Goal: Task Accomplishment & Management: Manage account settings

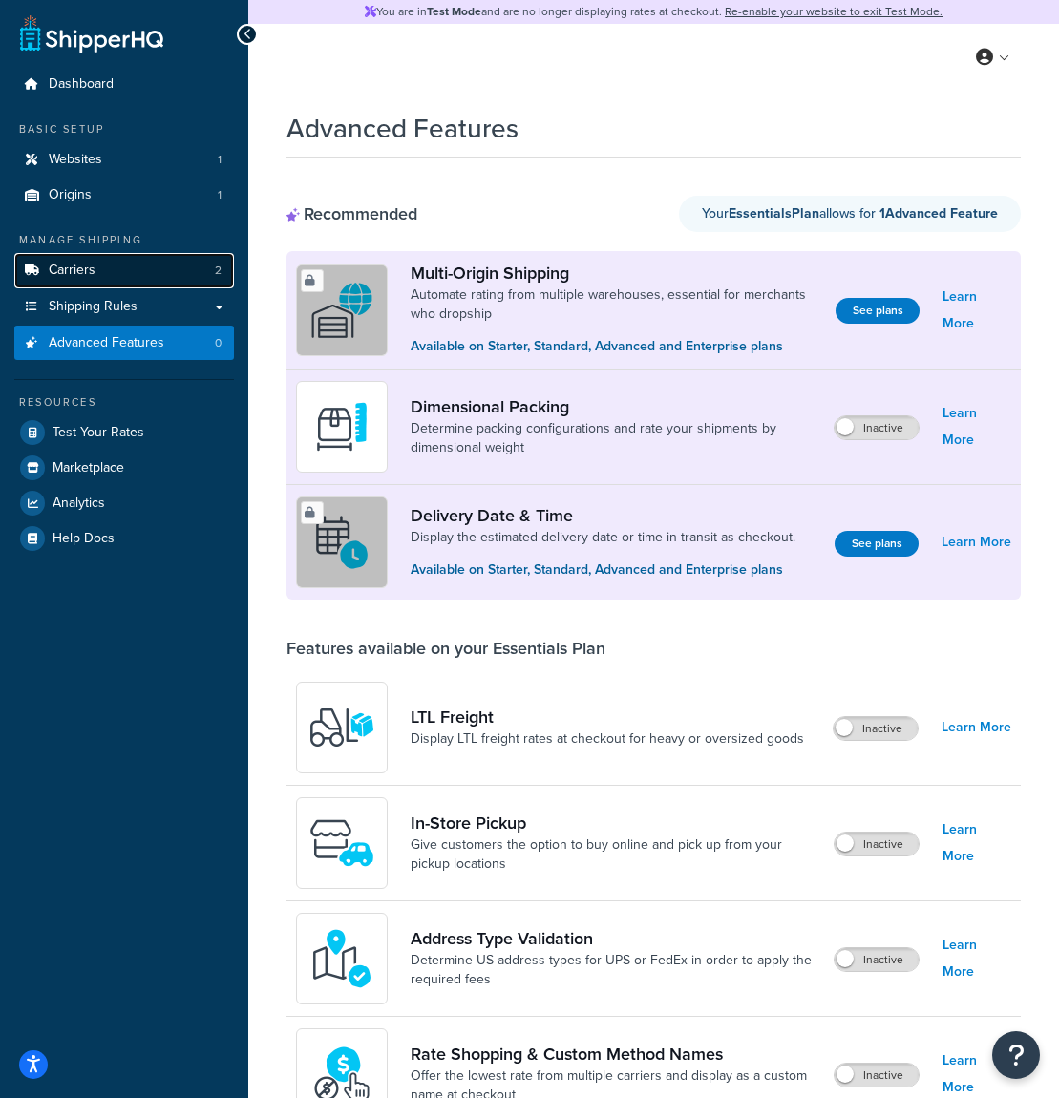
click at [182, 265] on link "Carriers 2" at bounding box center [124, 270] width 220 height 35
click at [976, 543] on link "Learn More" at bounding box center [976, 542] width 70 height 27
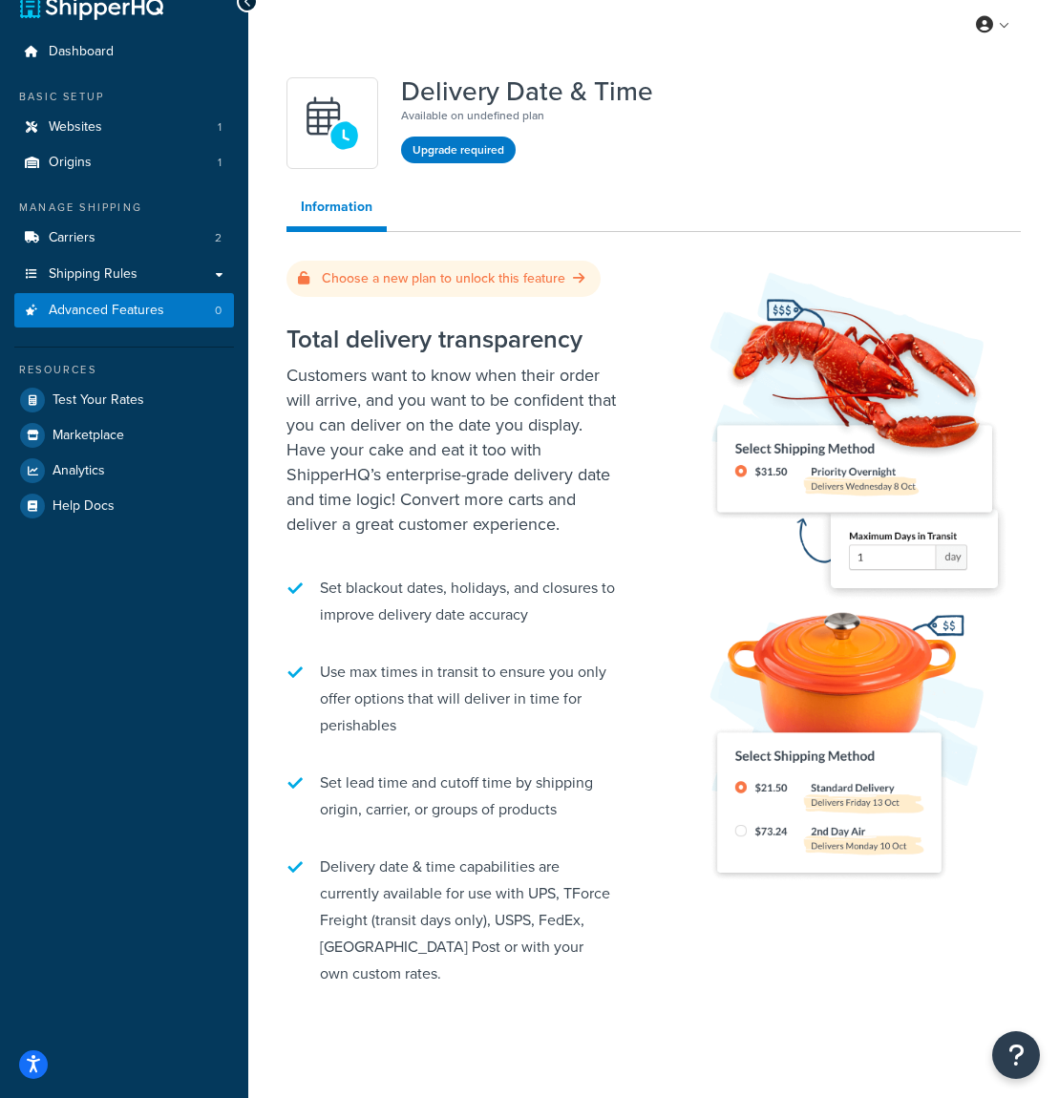
scroll to position [79, 0]
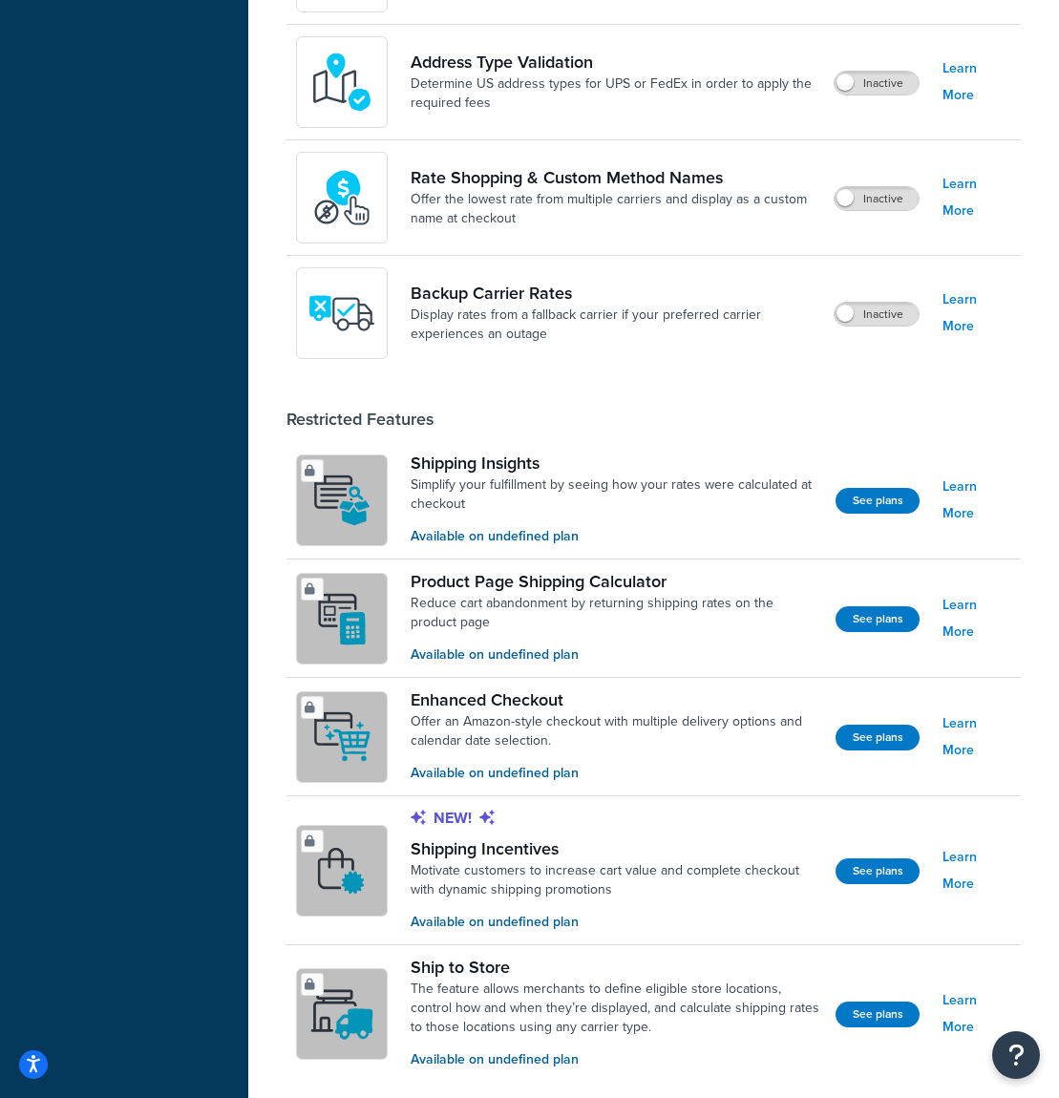
scroll to position [911, 0]
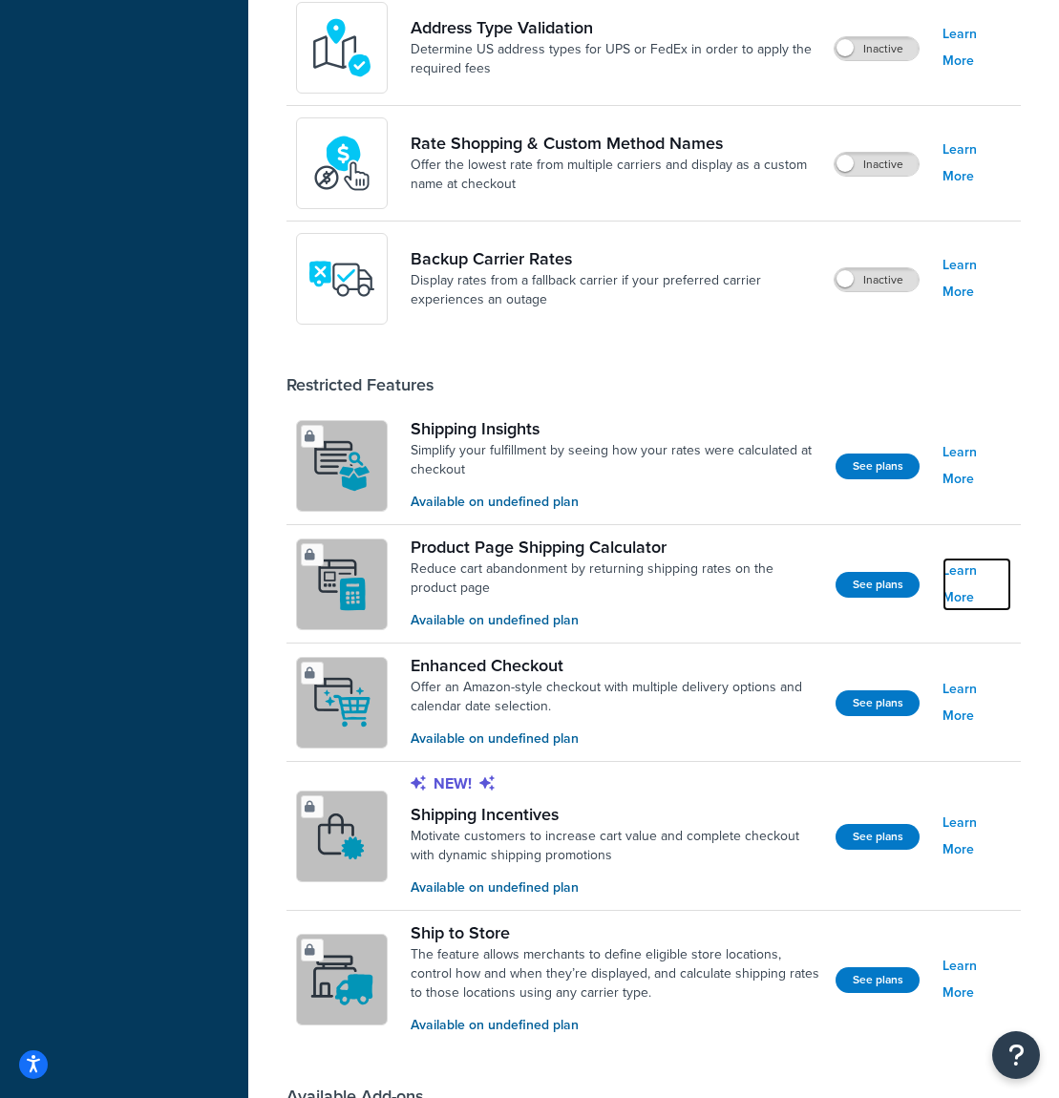
click at [967, 579] on link "Learn More" at bounding box center [976, 583] width 69 height 53
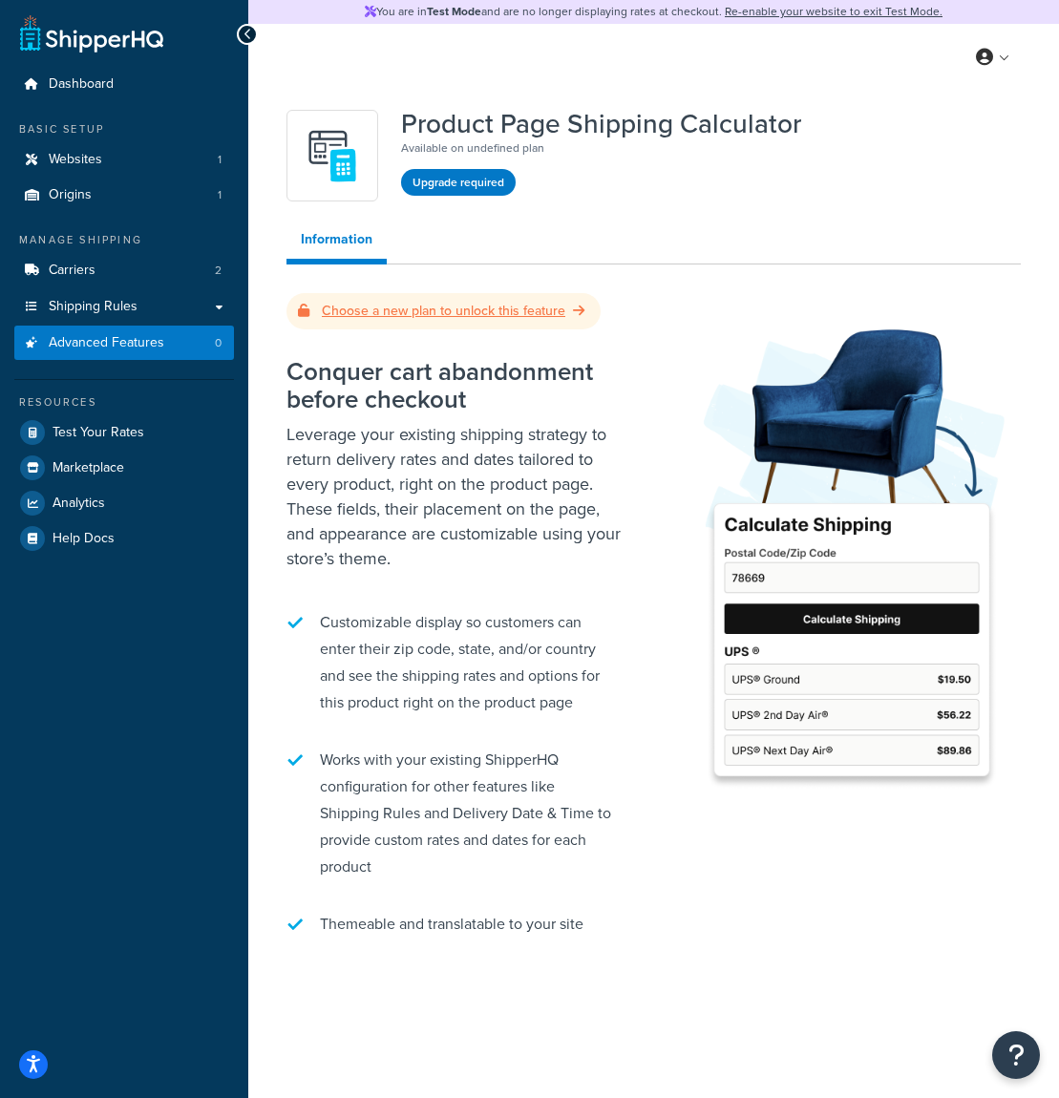
scroll to position [911, 0]
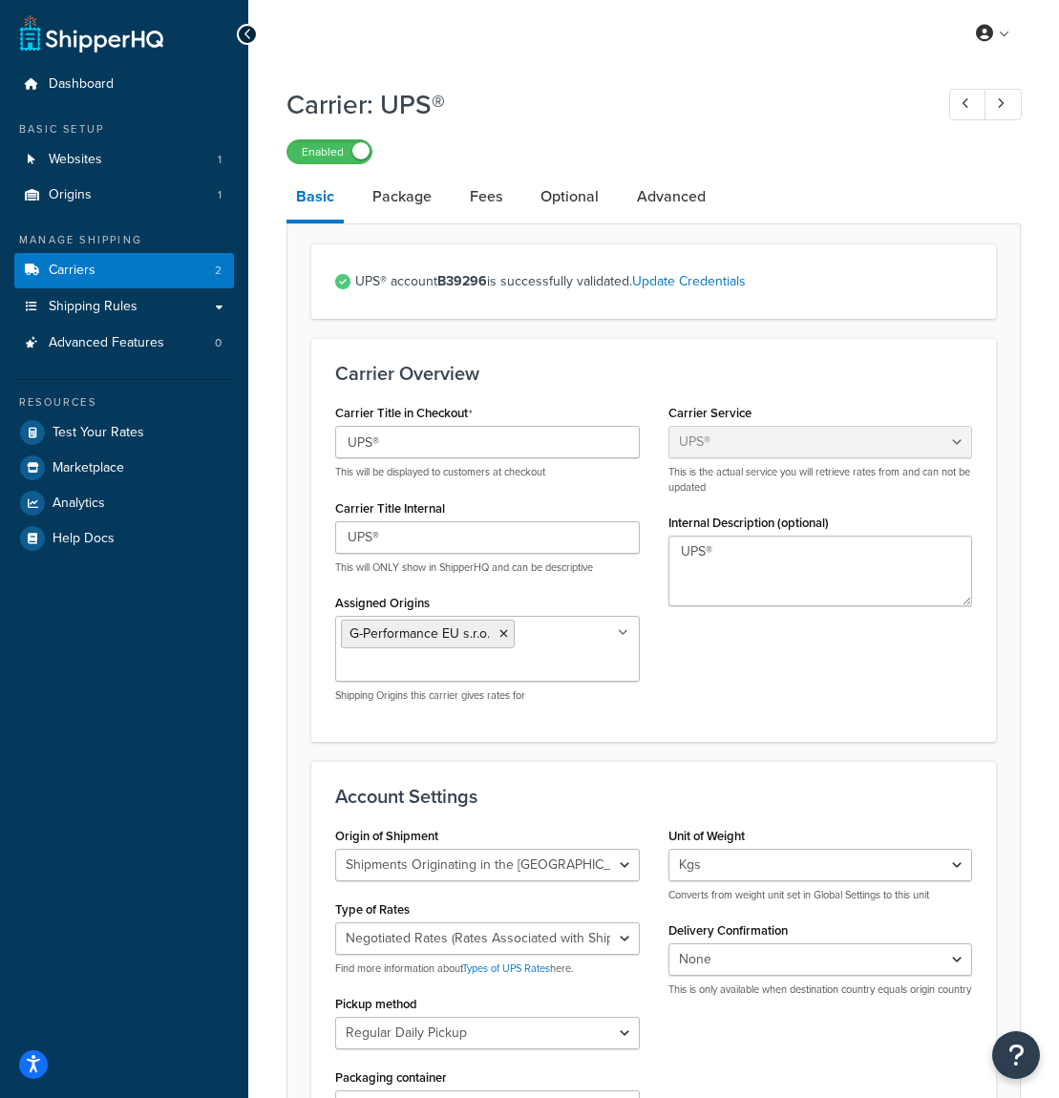
select select "ups"
select select "eur"
select select "kg"
click at [430, 218] on link "Package" at bounding box center [402, 197] width 78 height 46
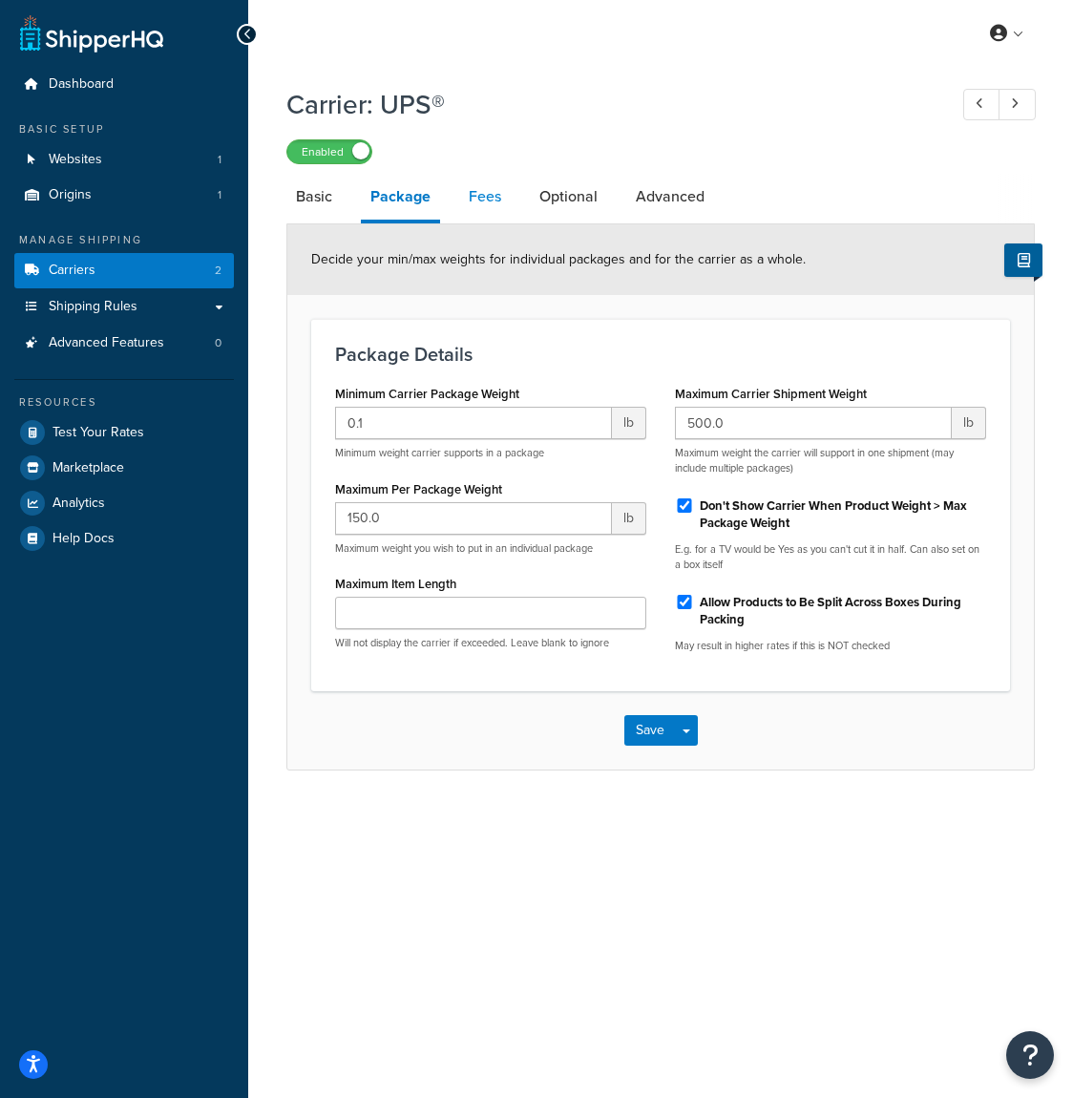
click at [500, 199] on link "Fees" at bounding box center [485, 197] width 52 height 46
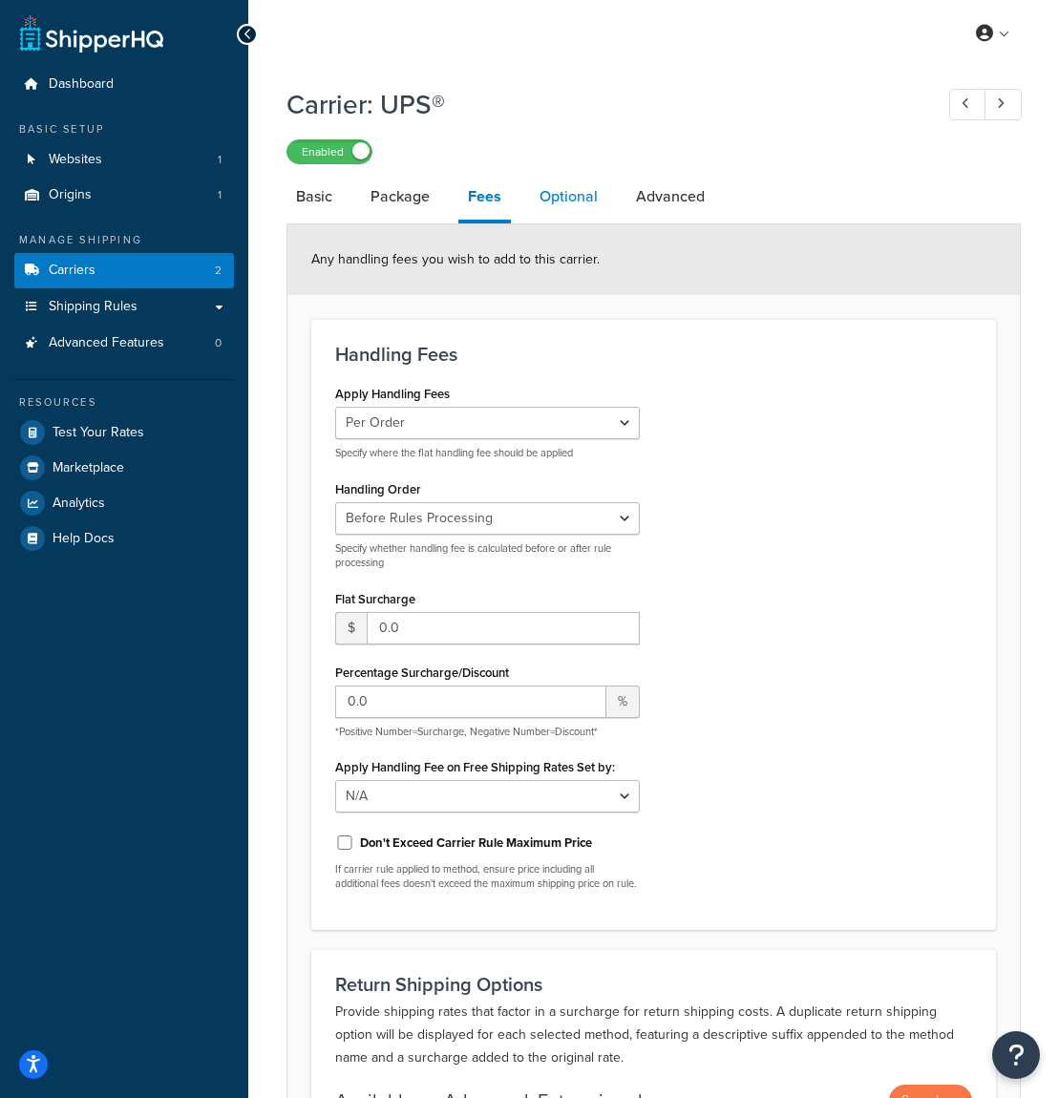
click at [552, 201] on link "Optional" at bounding box center [568, 197] width 77 height 46
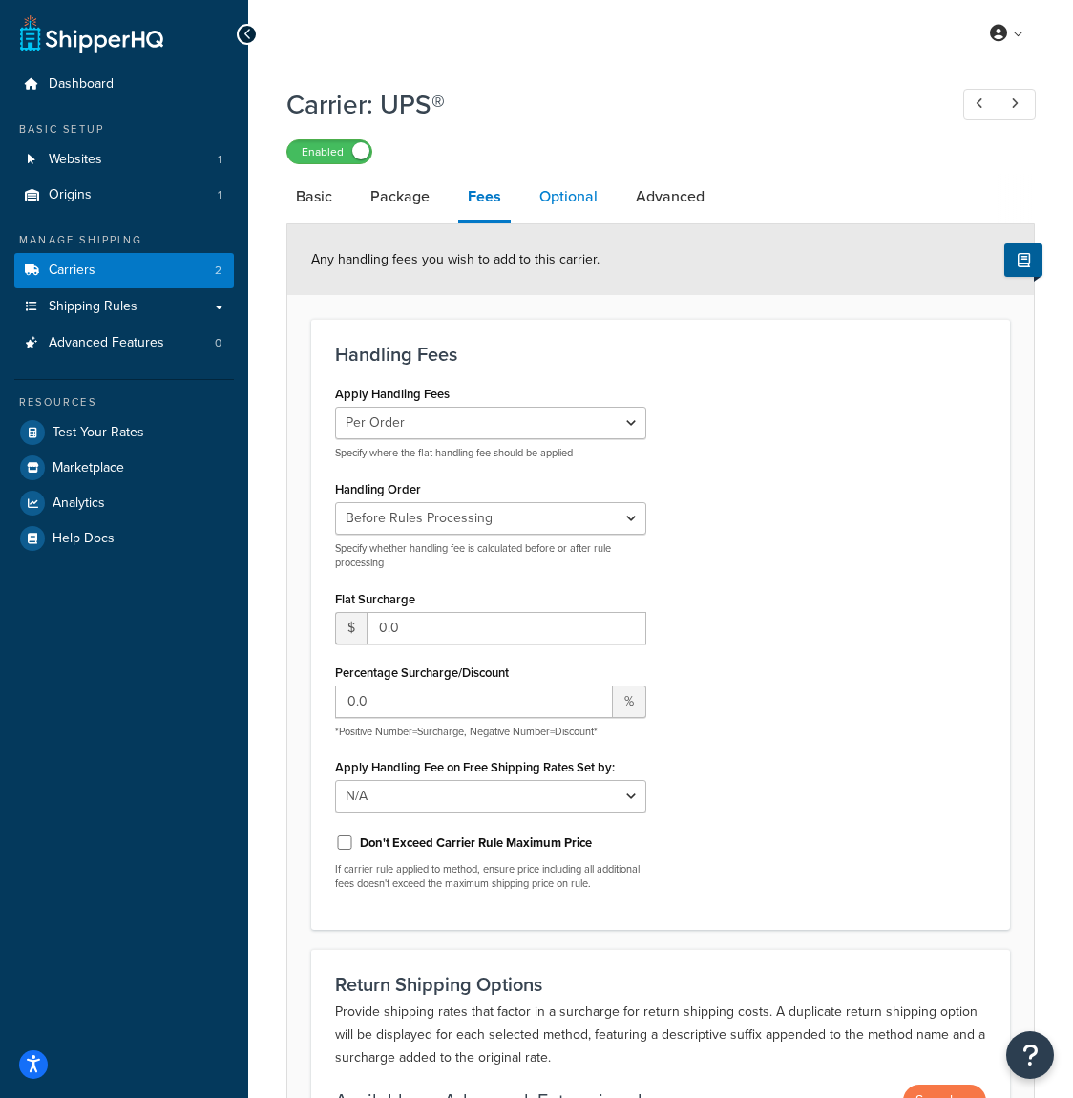
select select "business"
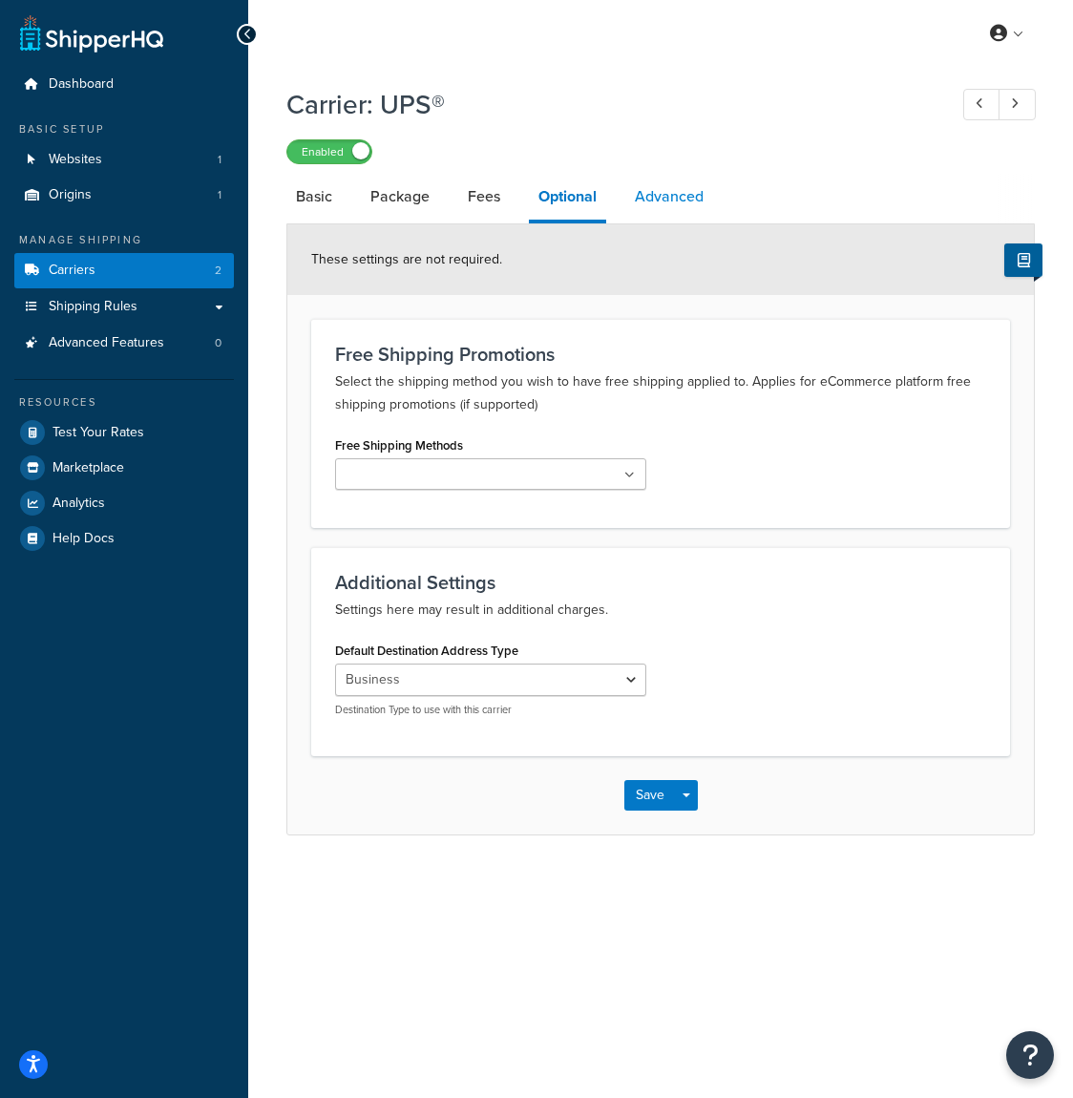
click at [640, 199] on link "Advanced" at bounding box center [669, 197] width 88 height 46
select select "false"
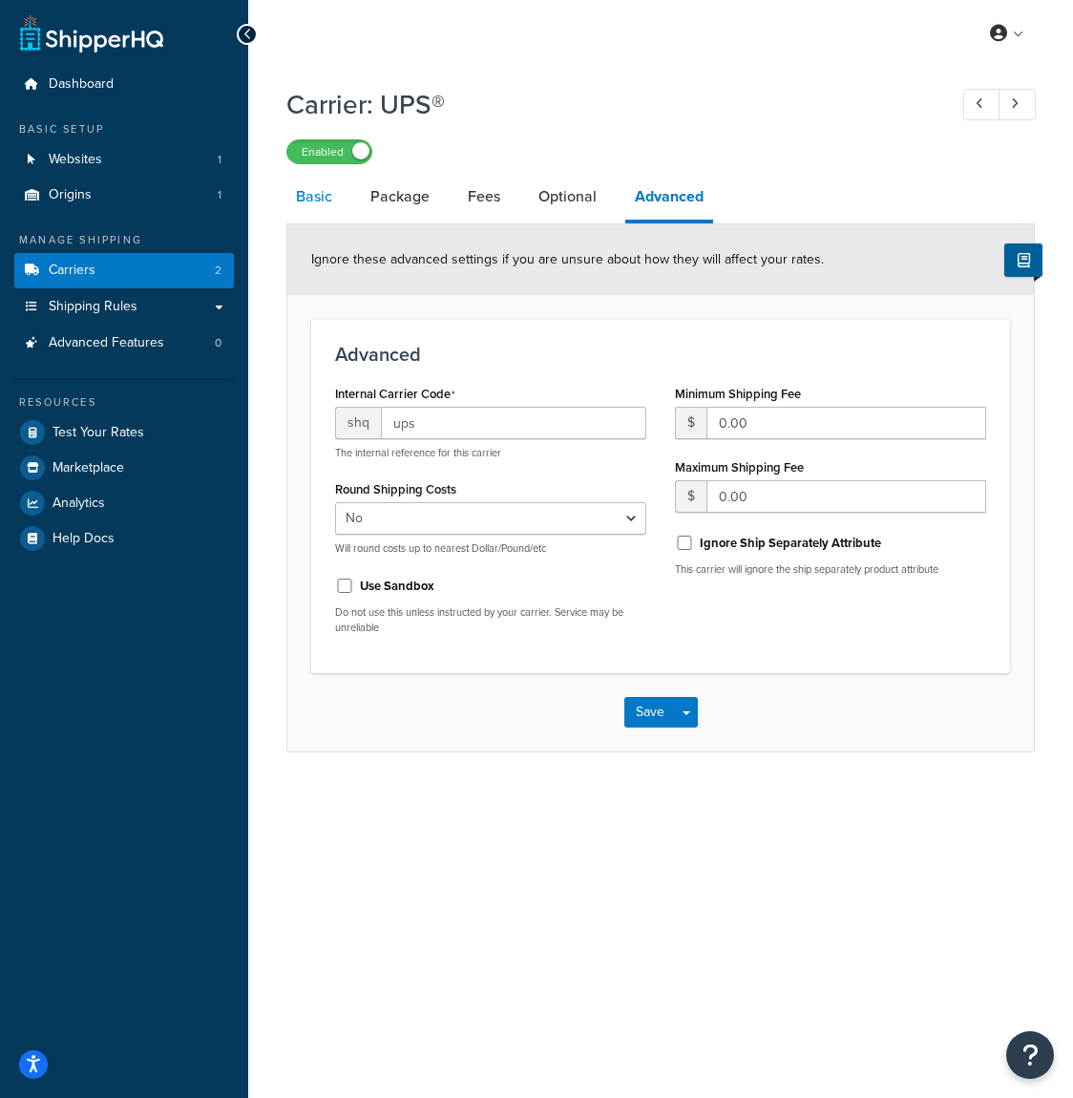
click at [325, 202] on link "Basic" at bounding box center [313, 197] width 55 height 46
select select "ups"
select select "eur"
select select "kg"
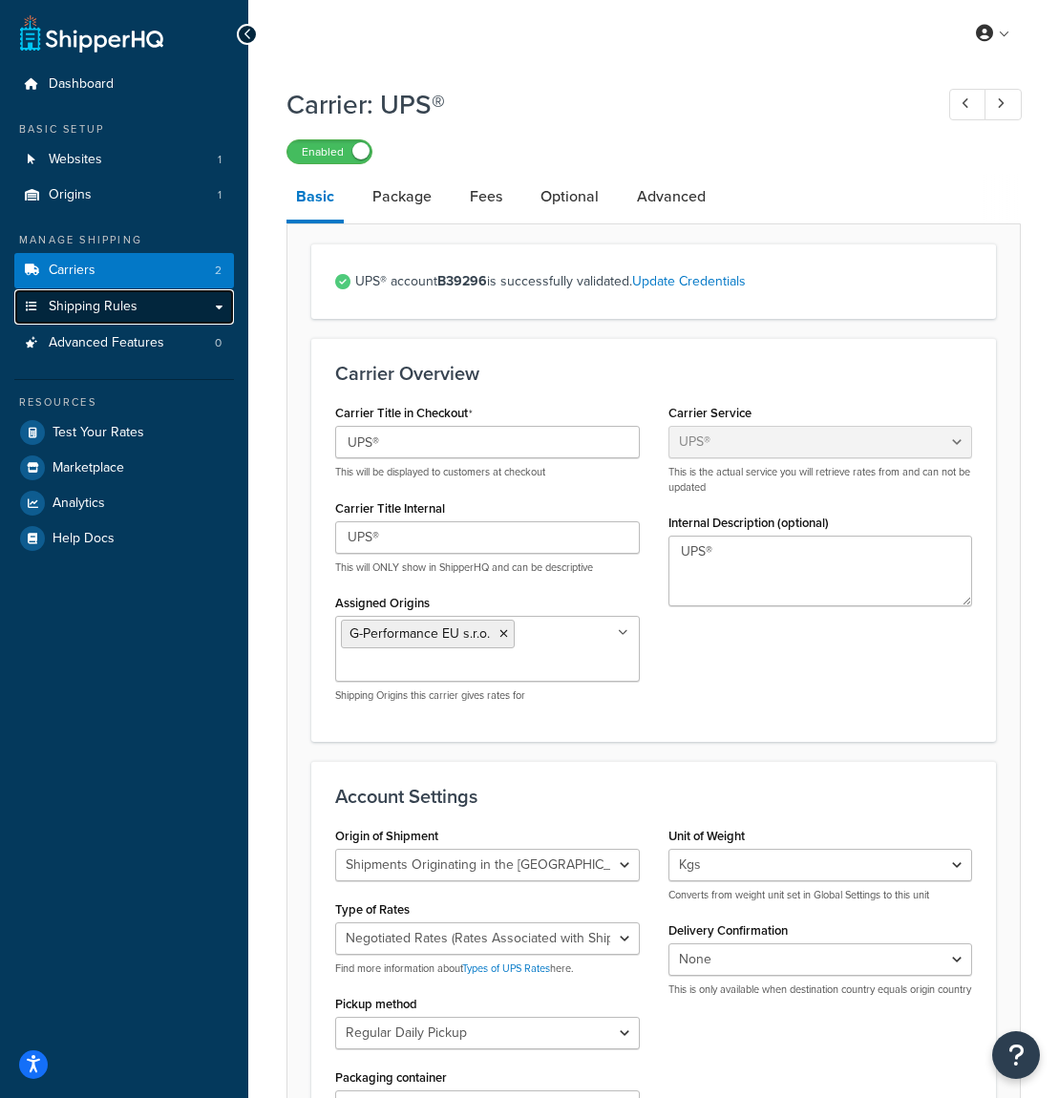
click at [131, 313] on span "Shipping Rules" at bounding box center [93, 307] width 89 height 16
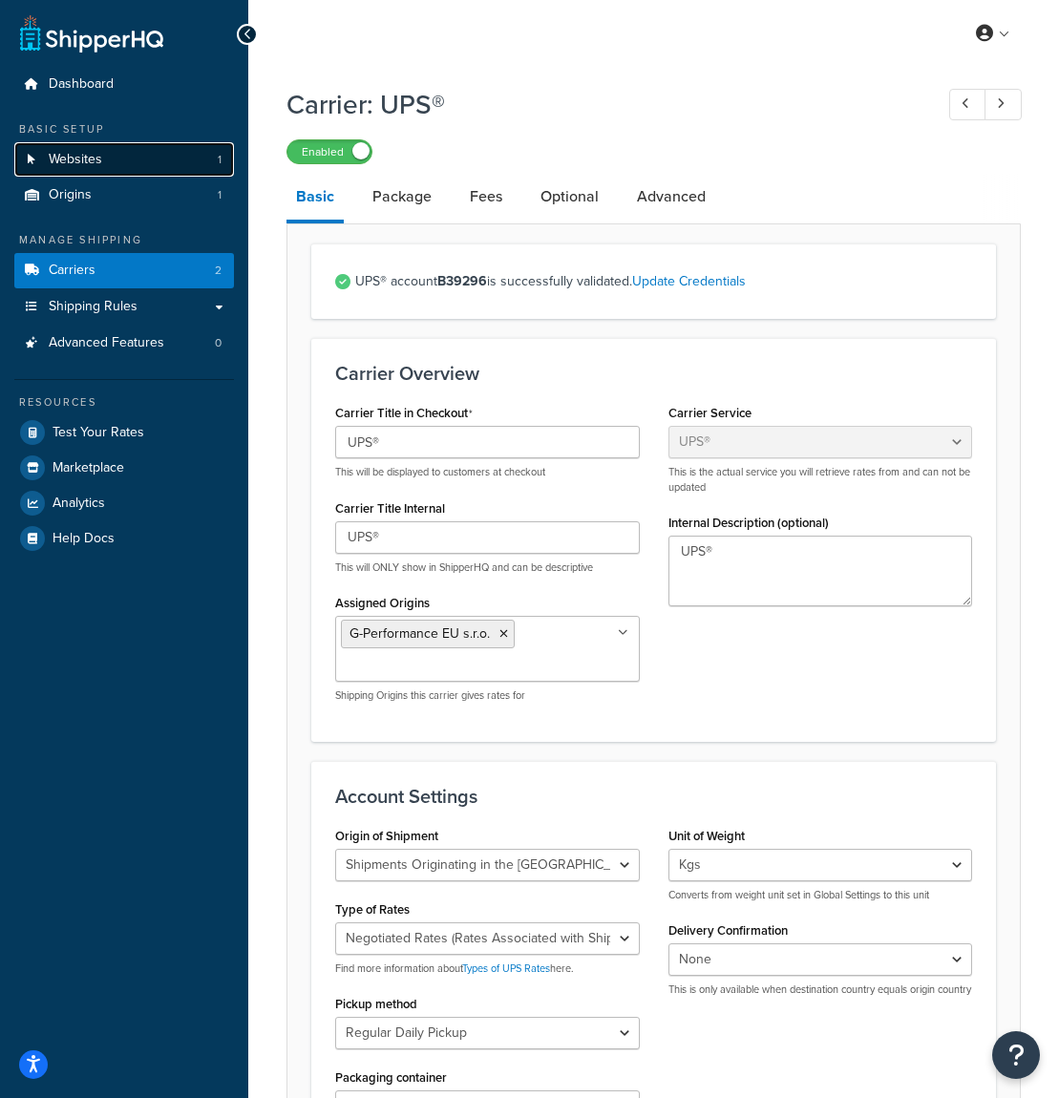
click at [168, 164] on link "Websites 1" at bounding box center [124, 159] width 220 height 35
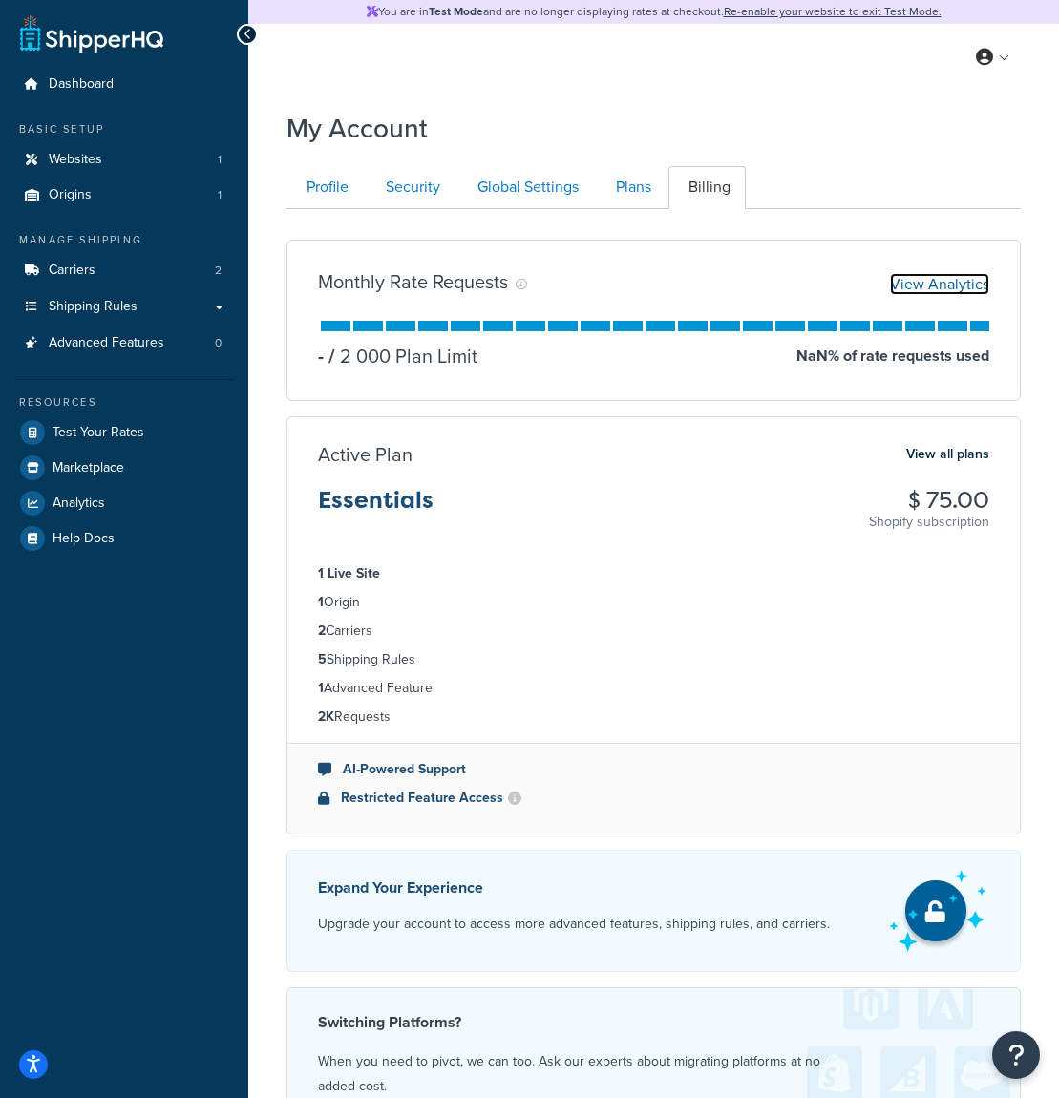
click at [903, 283] on link "View Analytics" at bounding box center [939, 284] width 99 height 22
click at [913, 287] on link "View Analytics" at bounding box center [939, 284] width 99 height 22
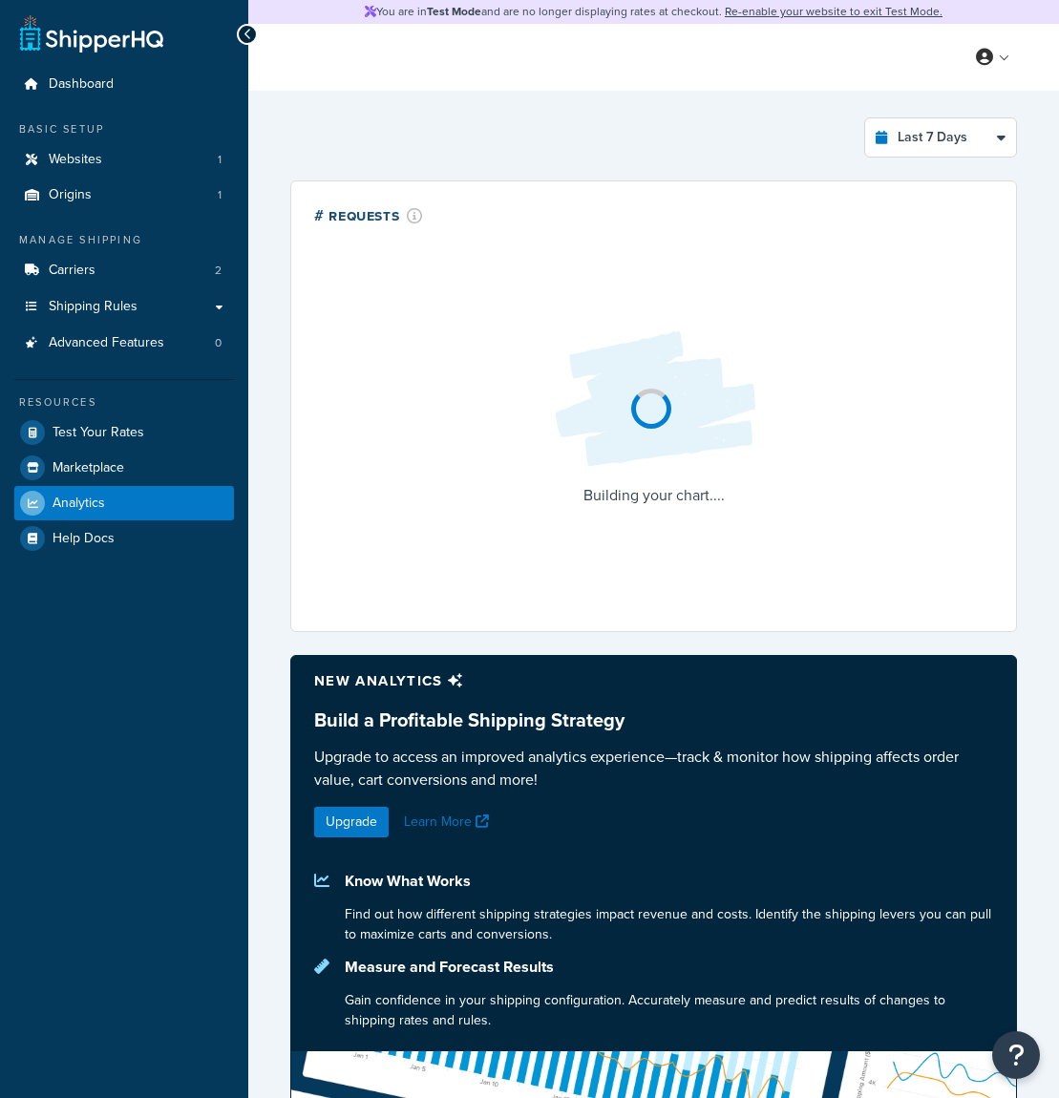
select select "last_7_days"
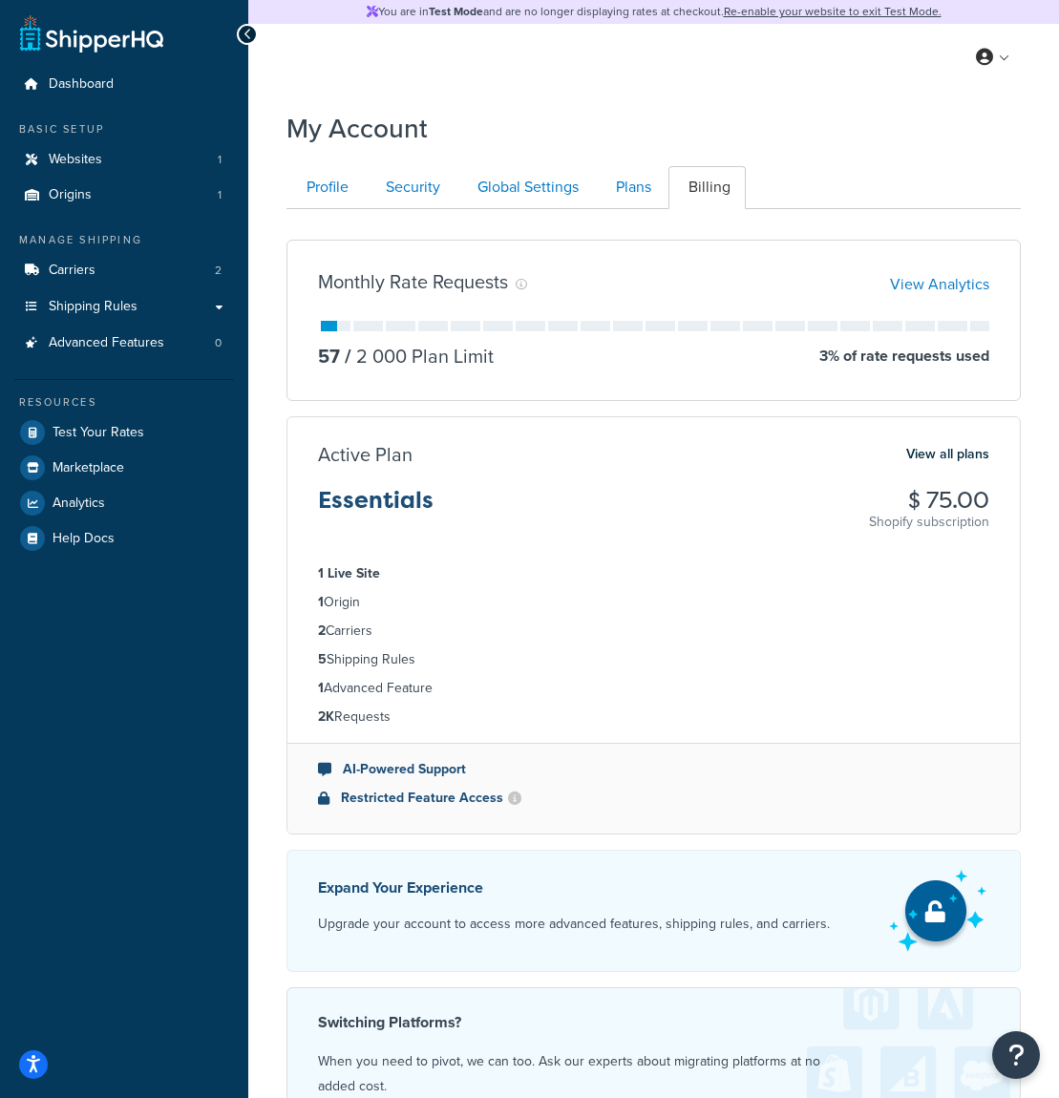
scroll to position [281, 0]
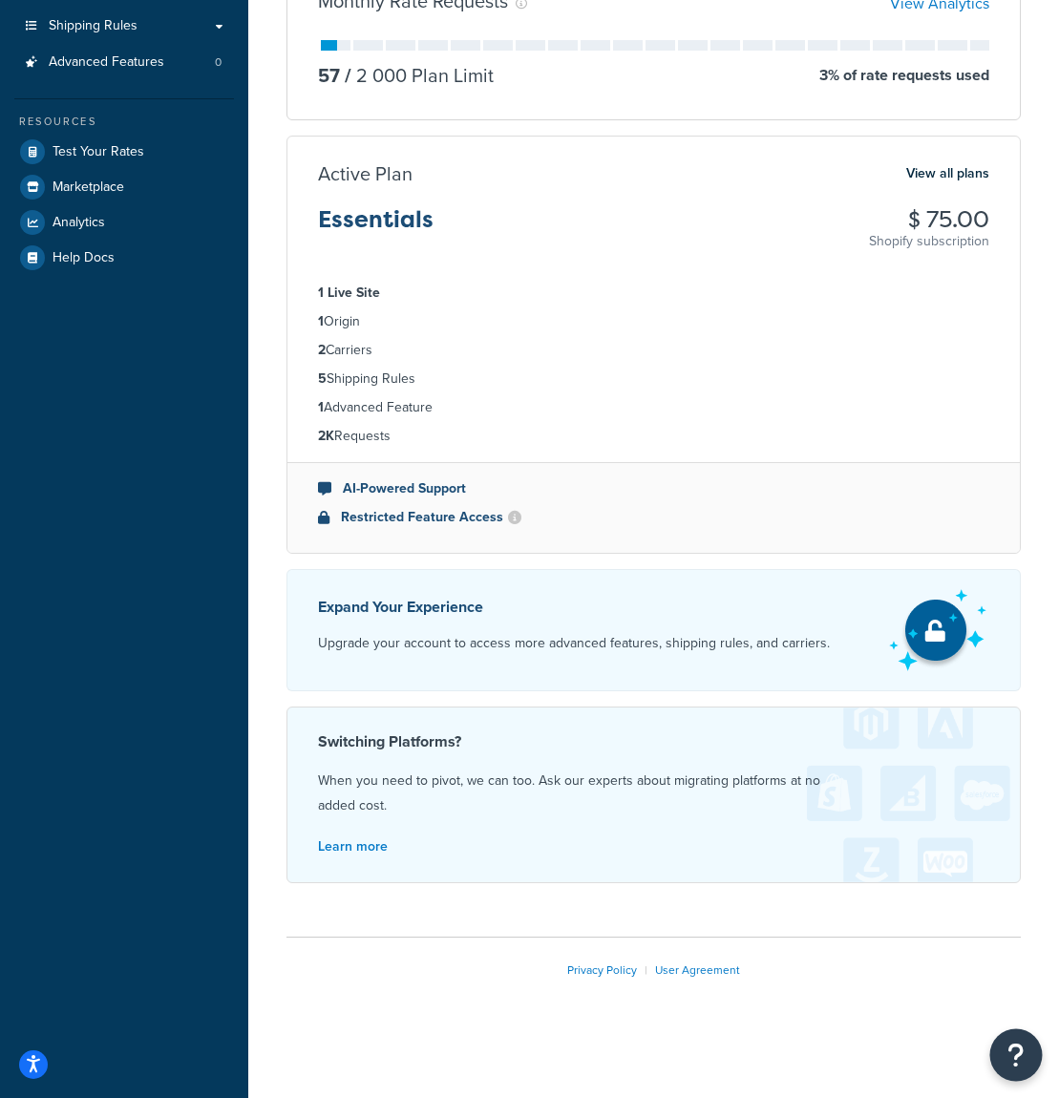
click at [1024, 1061] on button "Open Resource Center" at bounding box center [1016, 1055] width 52 height 52
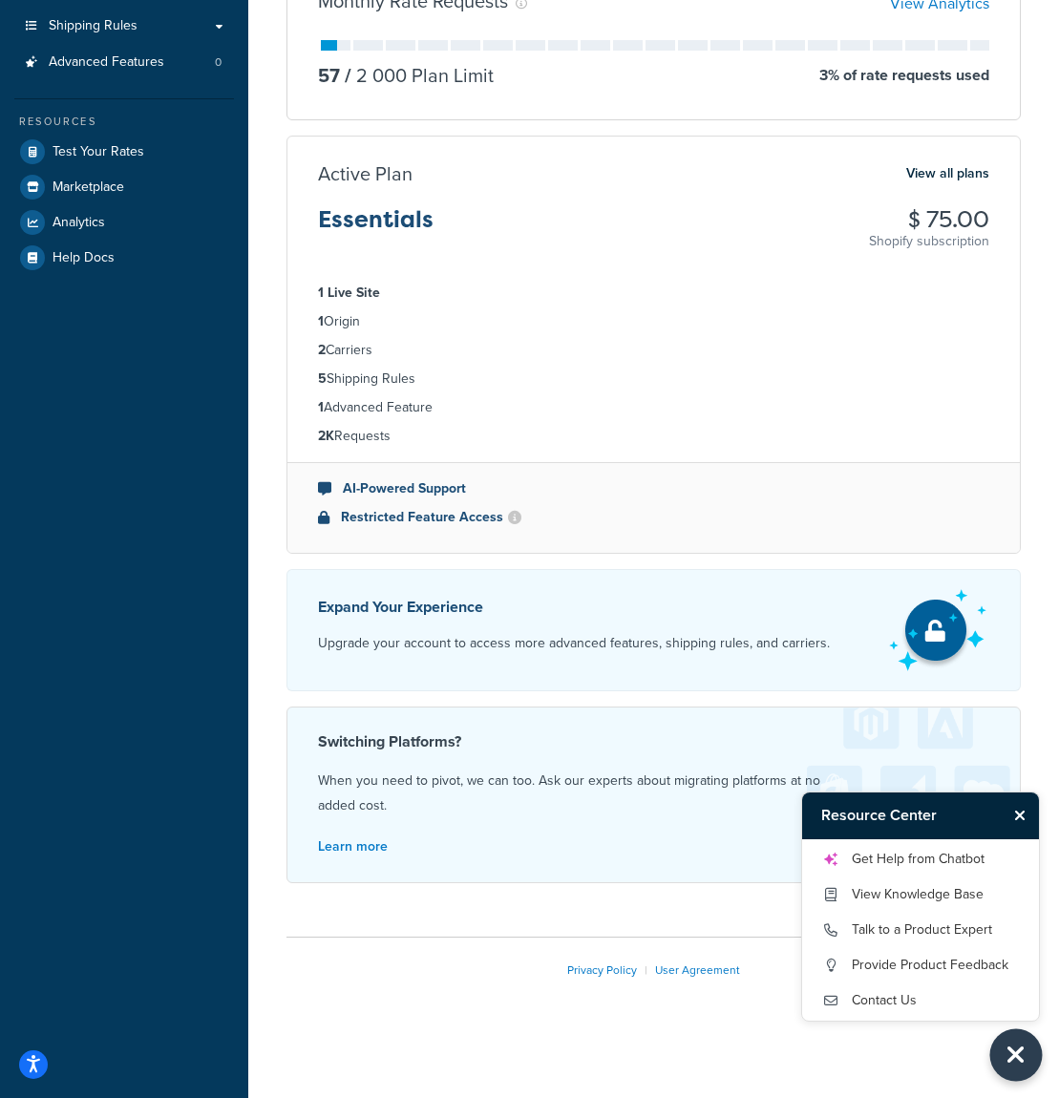
click at [1024, 1060] on icon "Close Resource Center" at bounding box center [1015, 1054] width 21 height 27
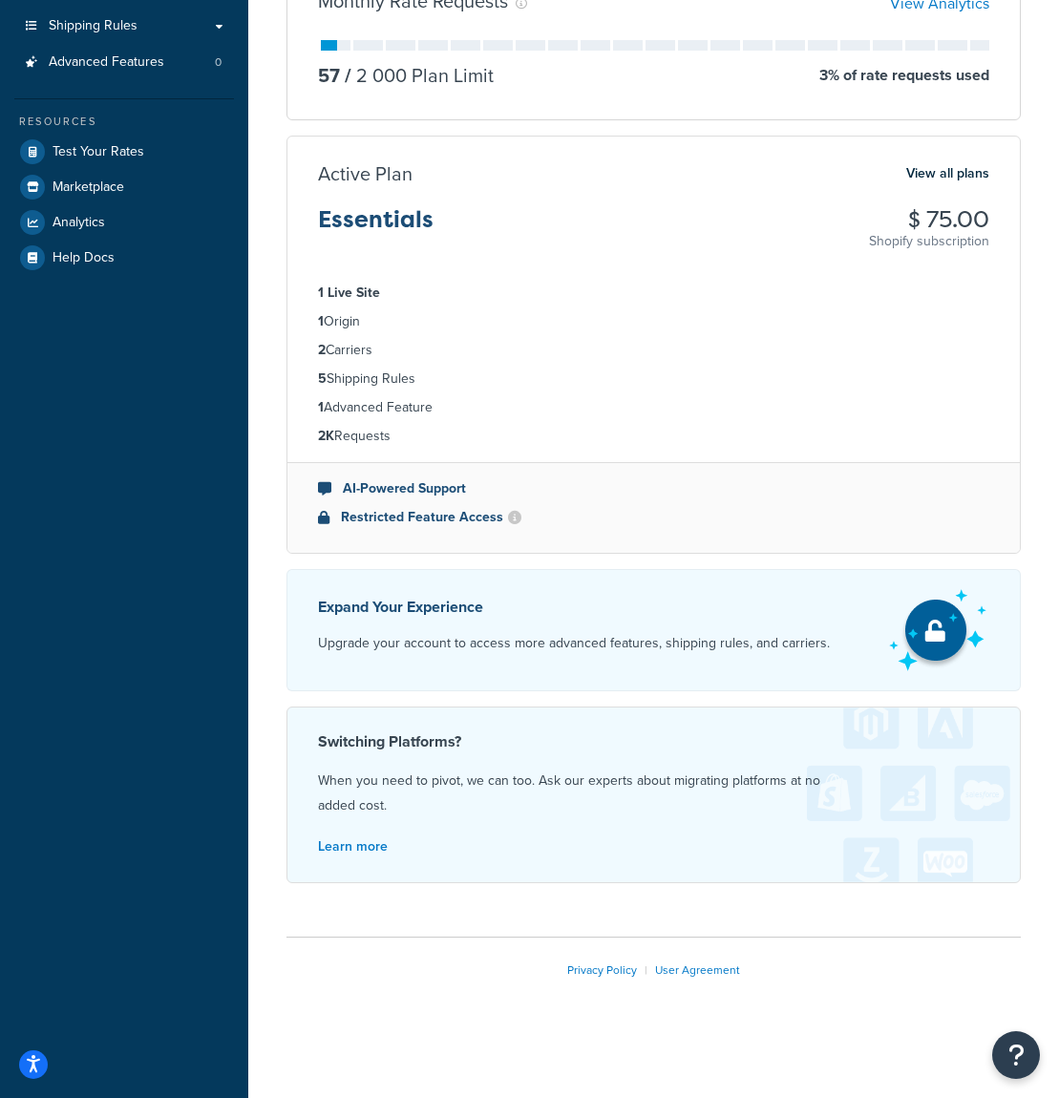
scroll to position [0, 0]
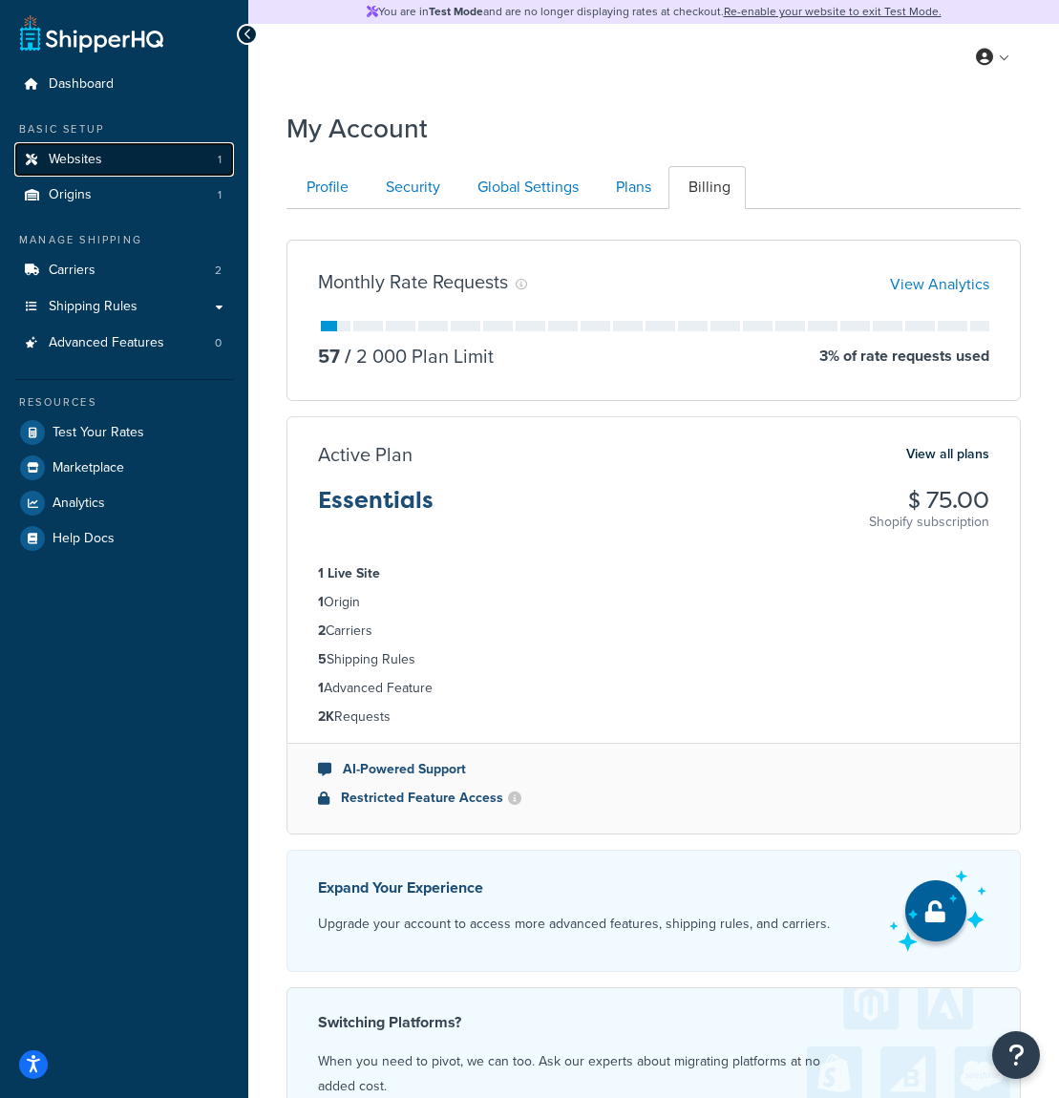
click at [168, 172] on link "Websites 1" at bounding box center [124, 159] width 220 height 35
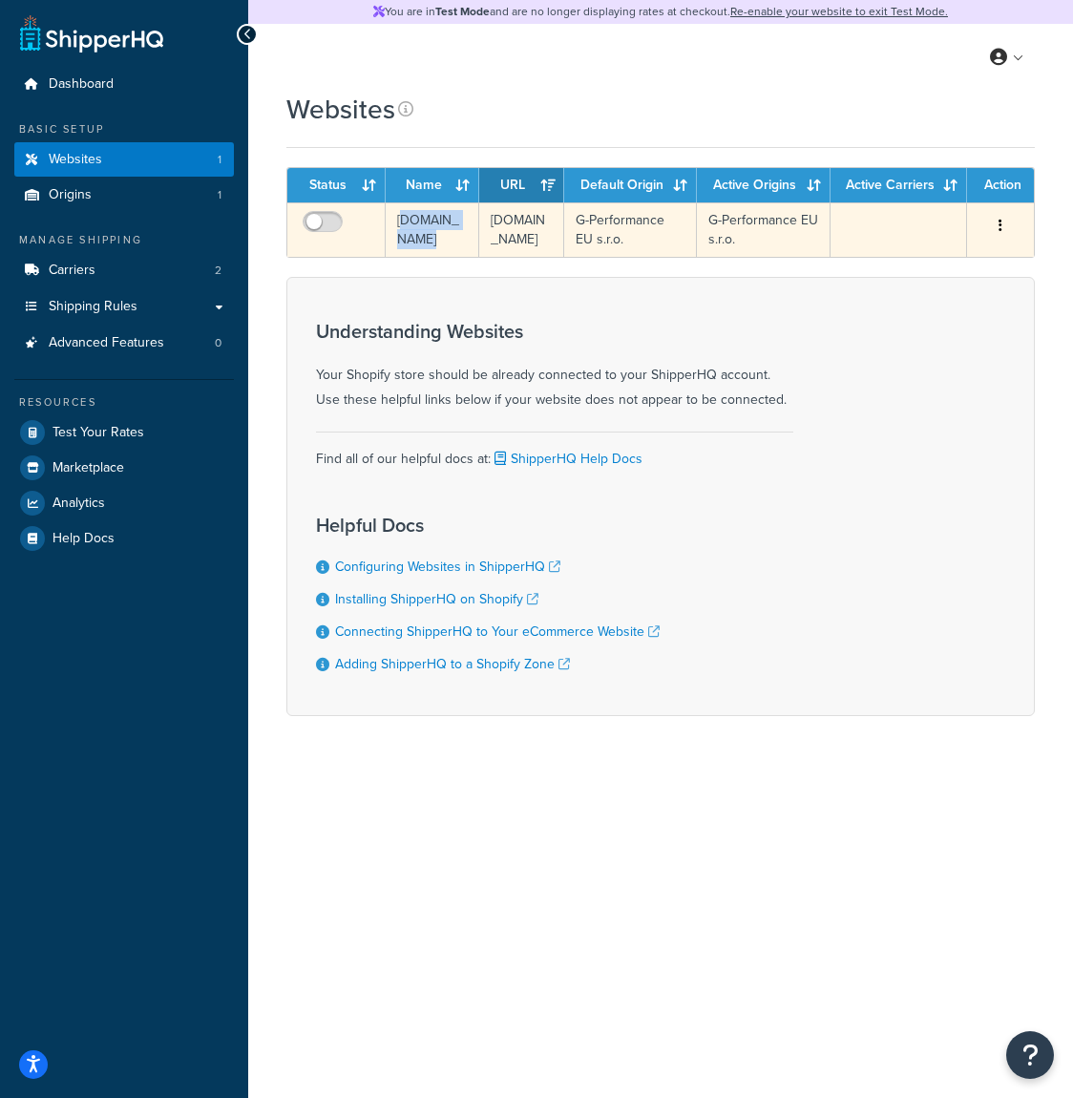
drag, startPoint x: 402, startPoint y: 212, endPoint x: 431, endPoint y: 247, distance: 46.1
click at [431, 247] on td "[DOMAIN_NAME]" at bounding box center [433, 229] width 94 height 54
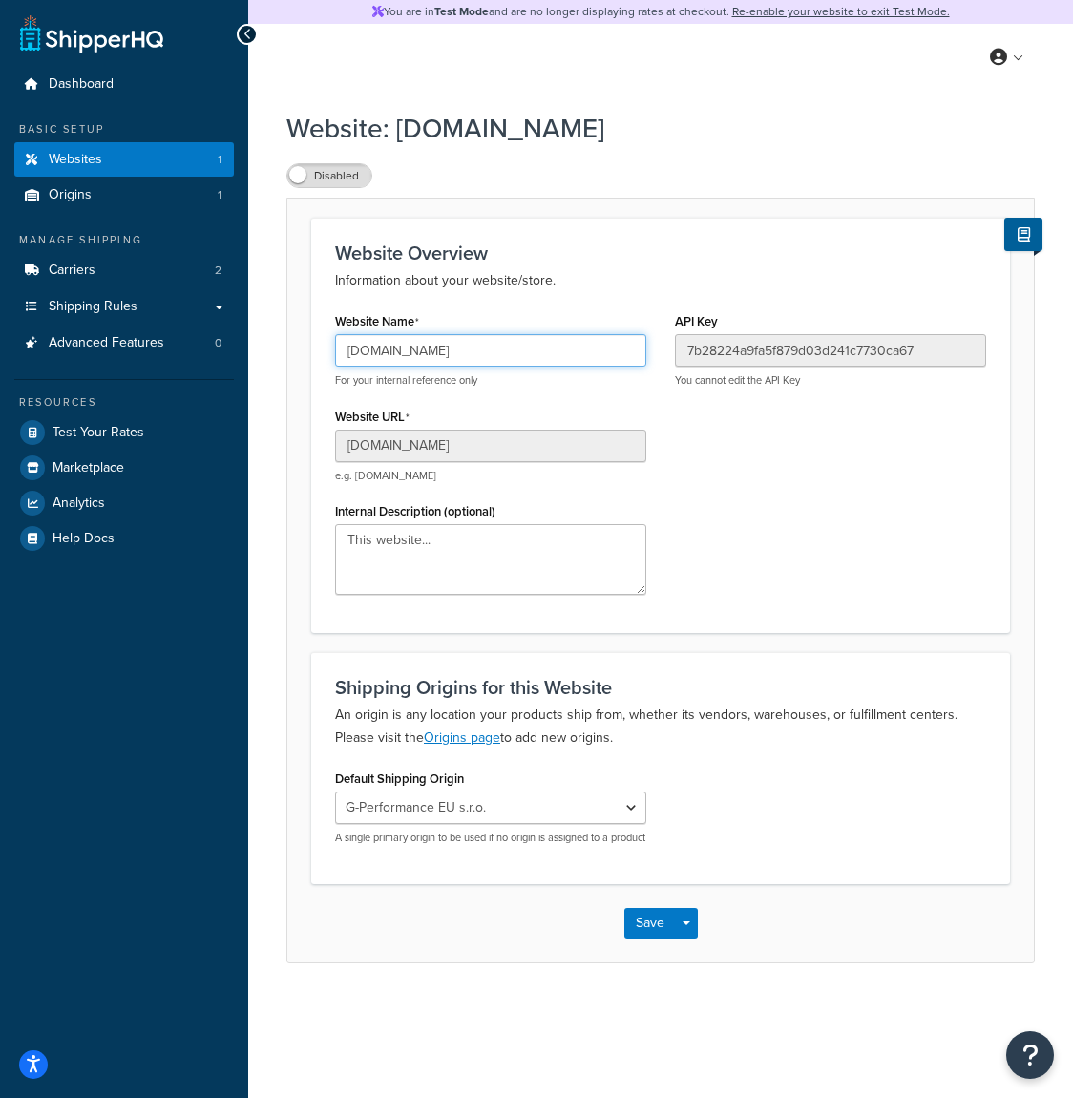
click at [363, 358] on input "[DOMAIN_NAME]" at bounding box center [490, 350] width 311 height 32
